Goal: Book appointment/travel/reservation

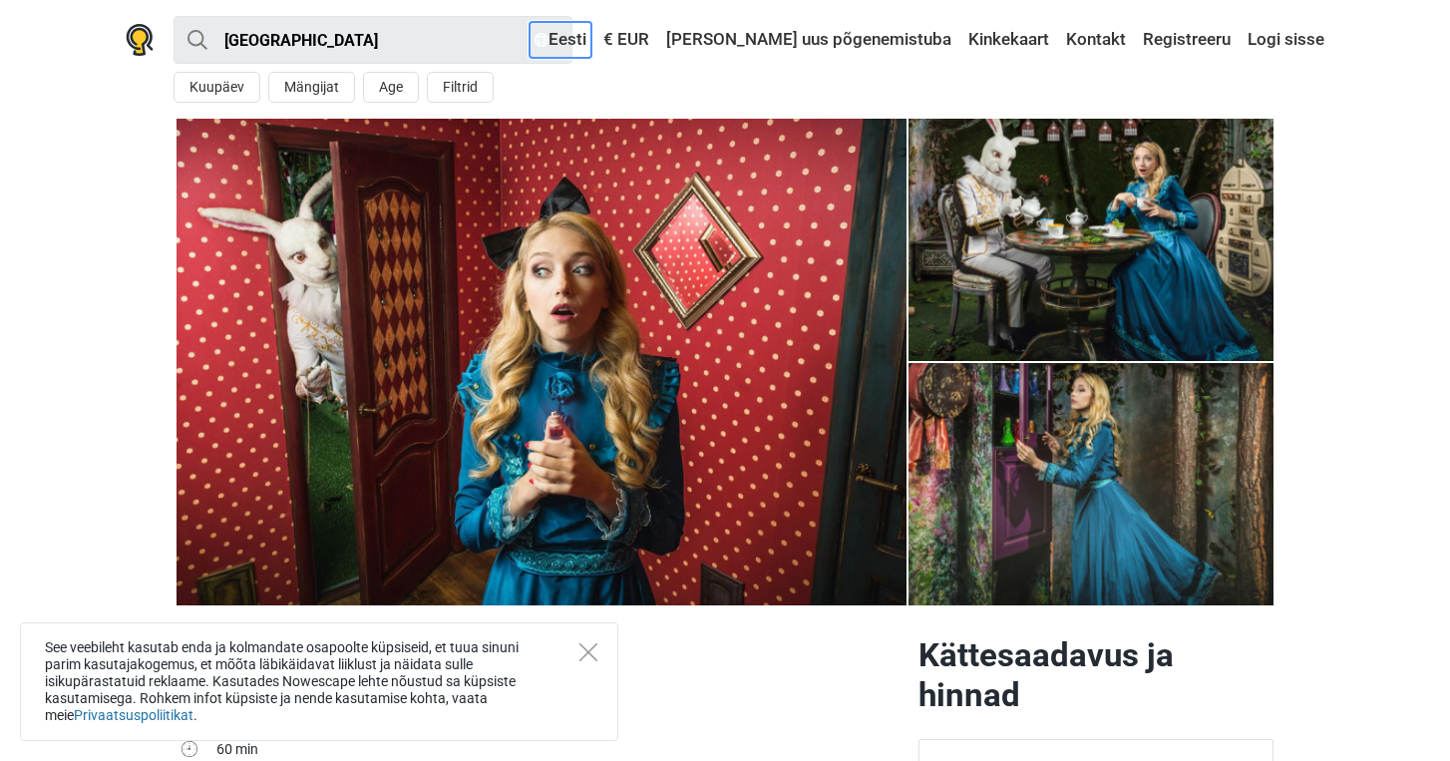
click at [591, 45] on link "Eesti" at bounding box center [561, 40] width 62 height 36
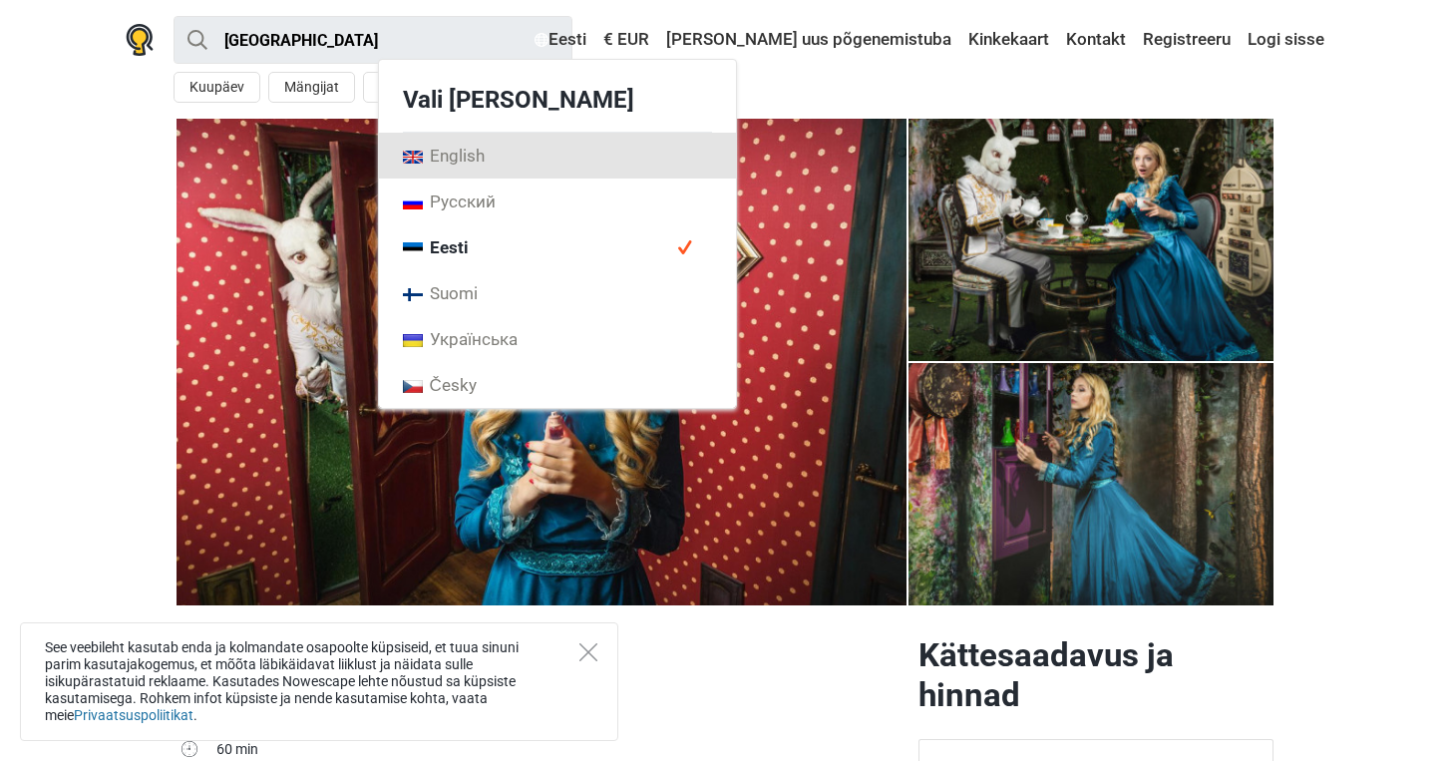
click at [485, 166] on span "English" at bounding box center [444, 156] width 82 height 22
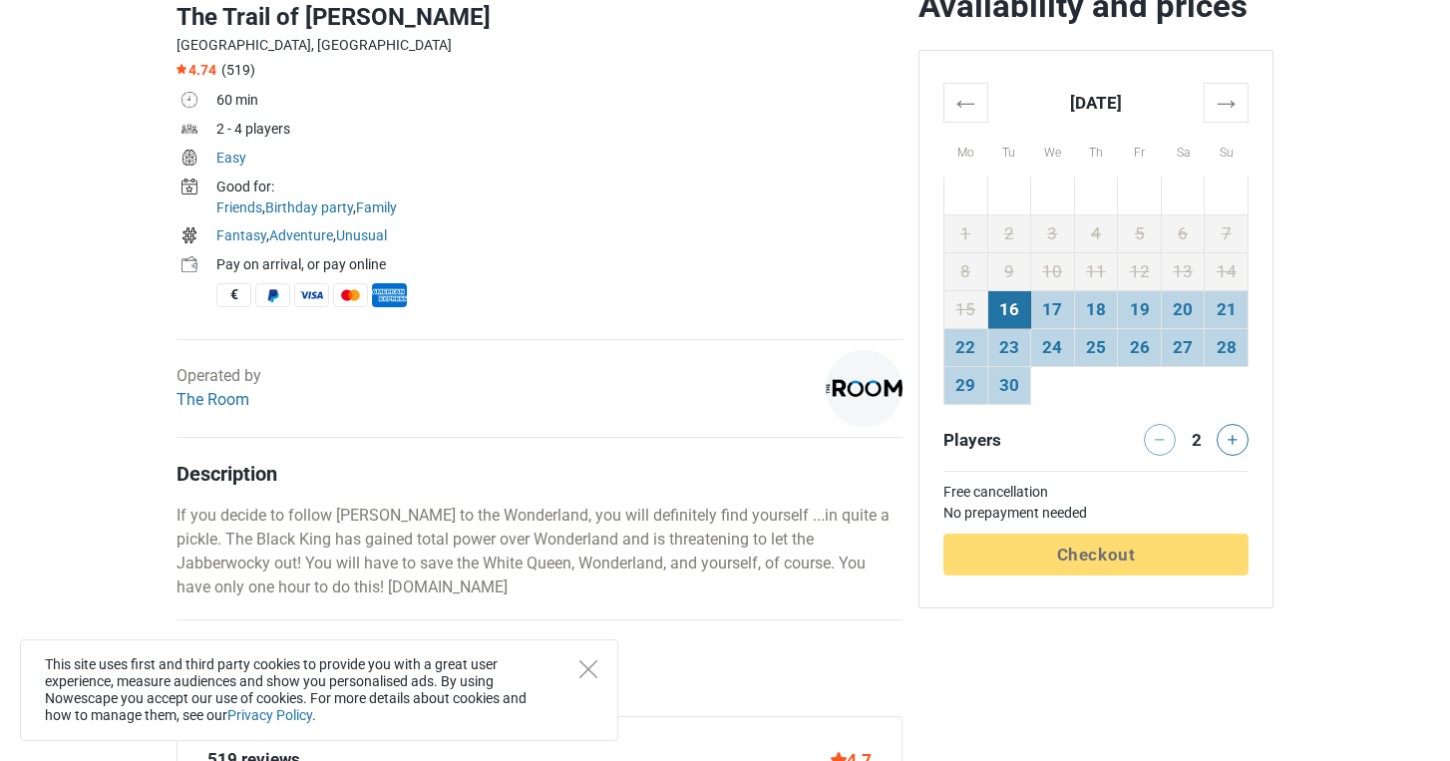
scroll to position [654, 0]
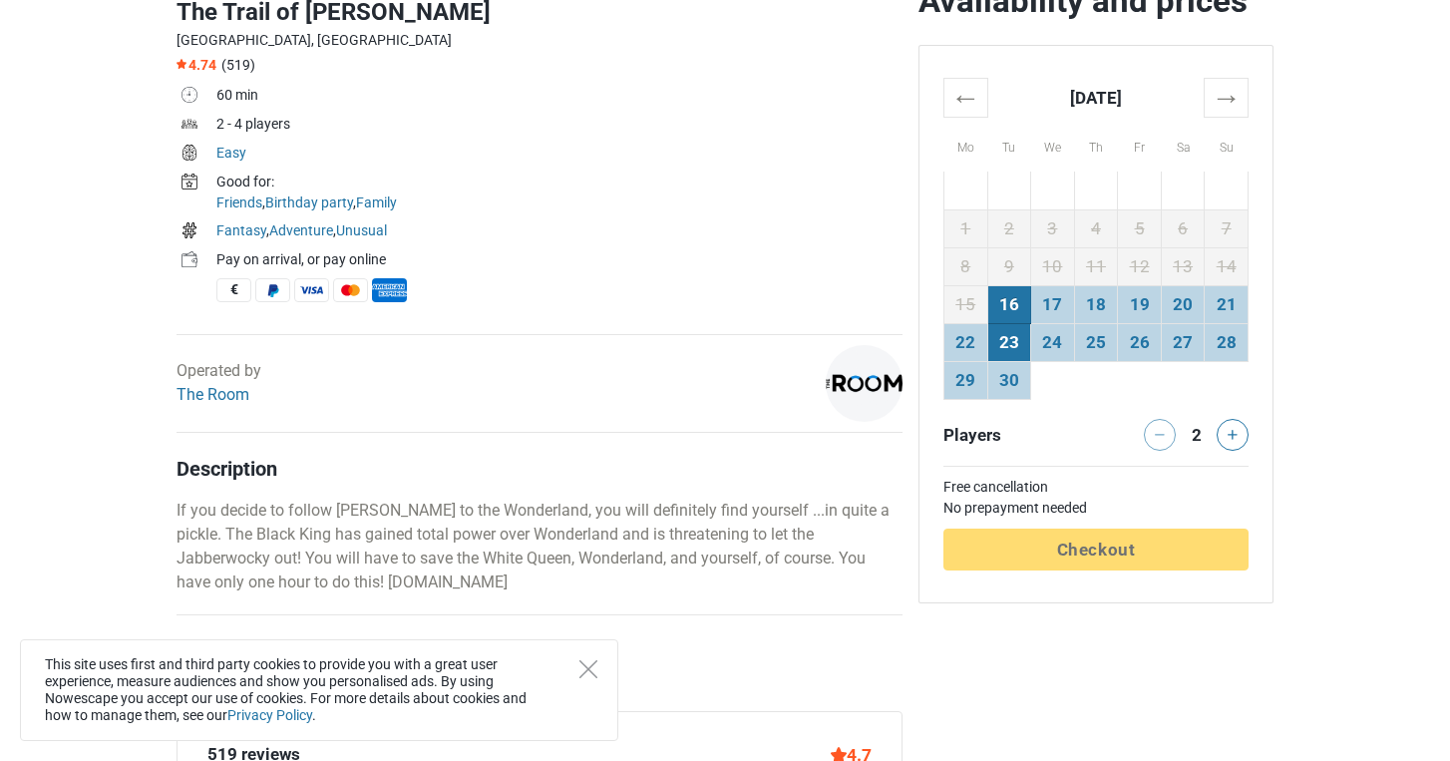
click at [1000, 341] on td "23" at bounding box center [1009, 342] width 44 height 38
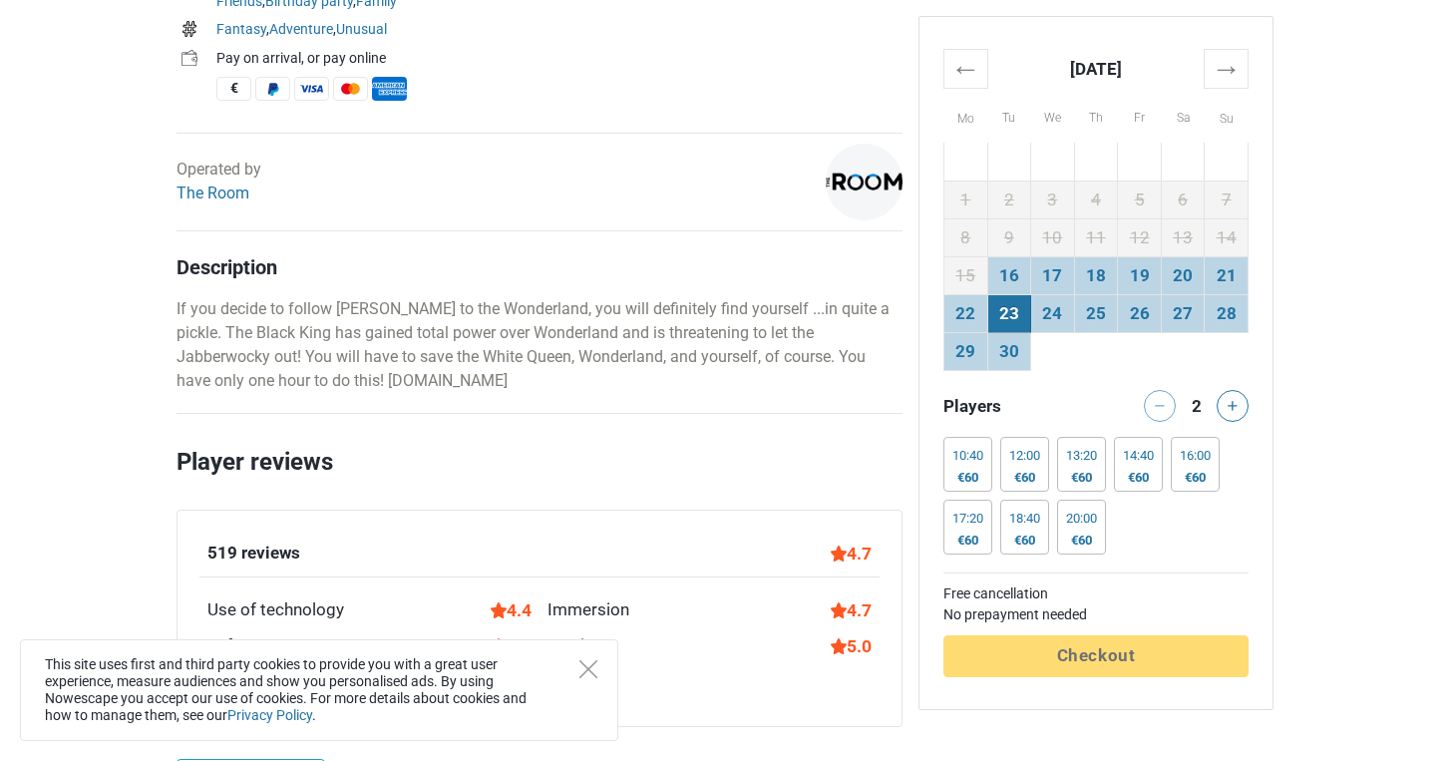
scroll to position [852, 0]
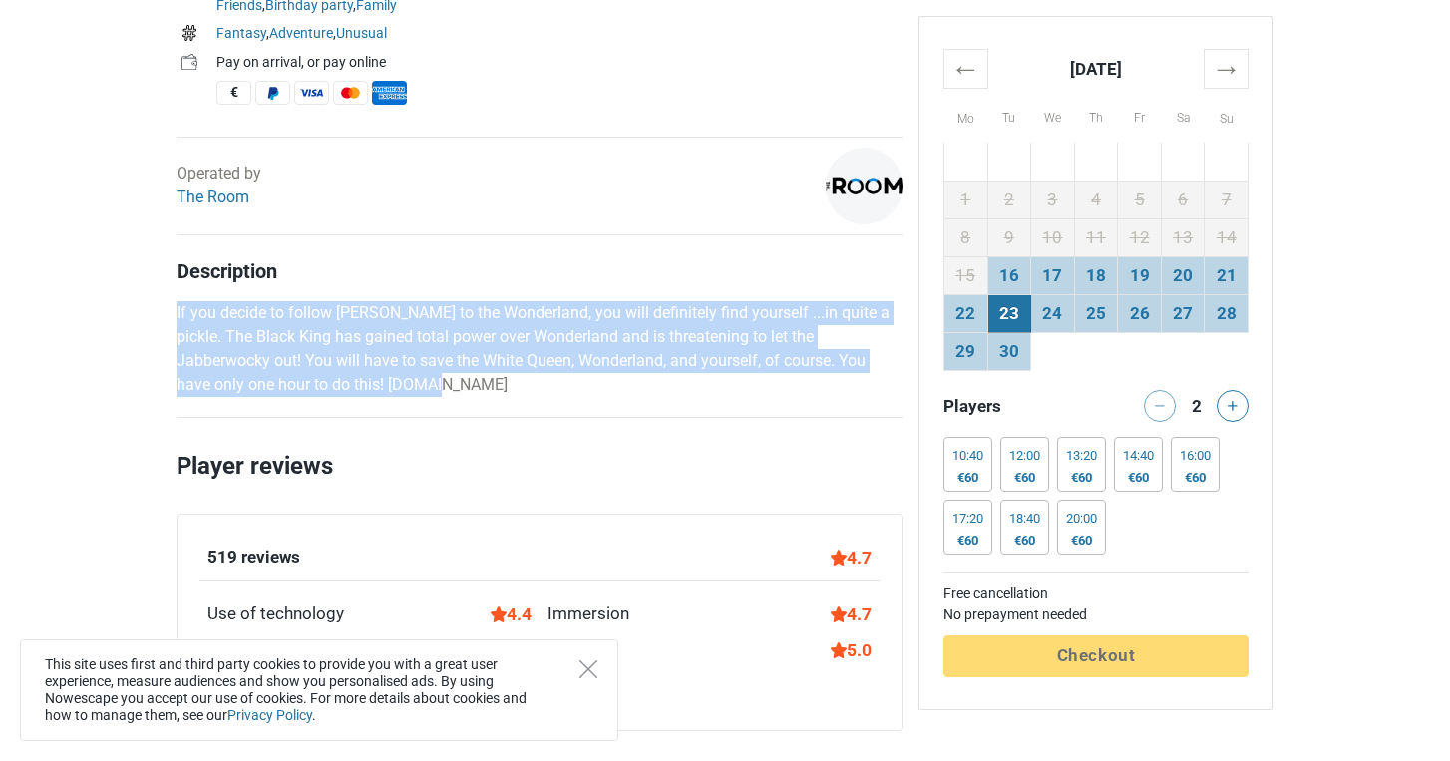
drag, startPoint x: 173, startPoint y: 308, endPoint x: 362, endPoint y: 394, distance: 208.0
copy p "If you decide to follow [PERSON_NAME] to the Wonderland, you will definitely fi…"
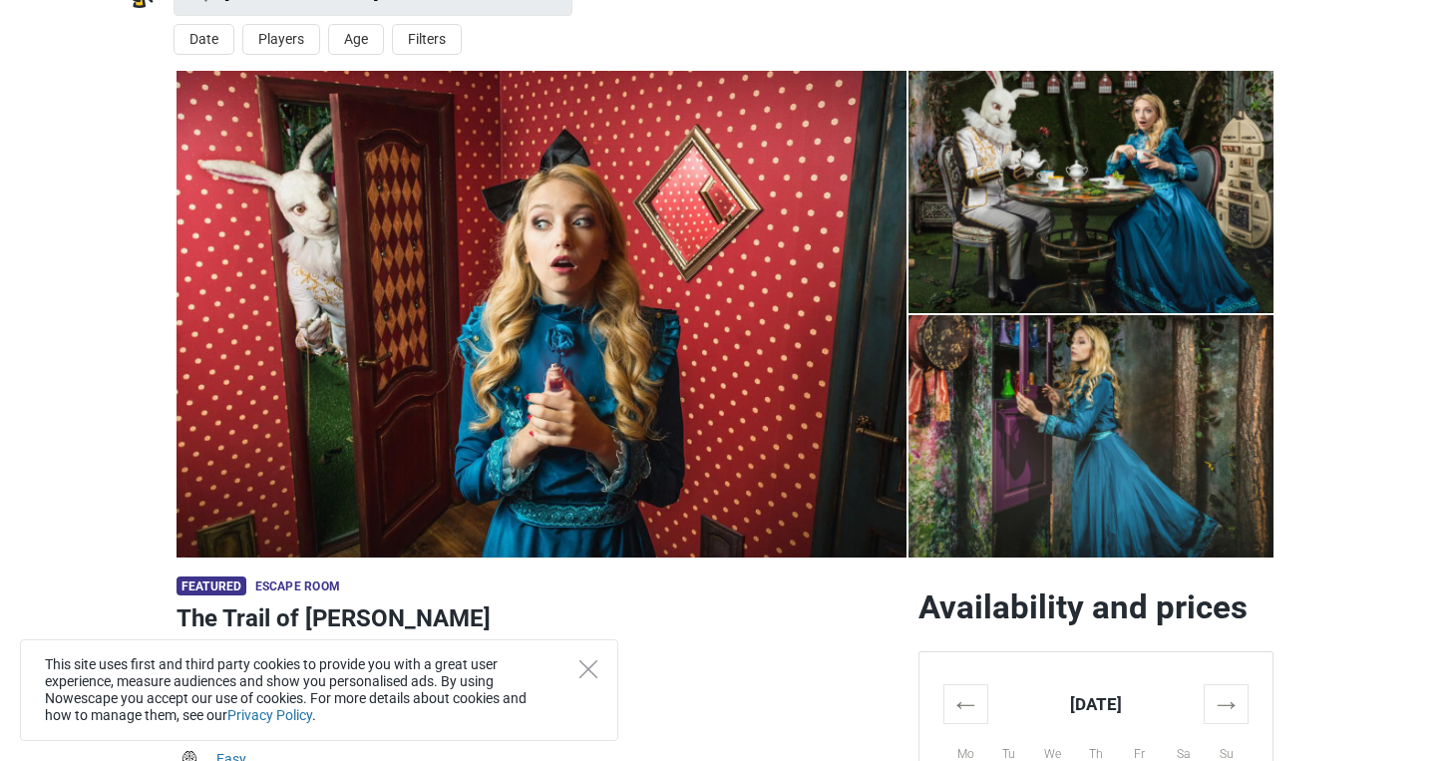
scroll to position [0, 0]
